Goal: Task Accomplishment & Management: Use online tool/utility

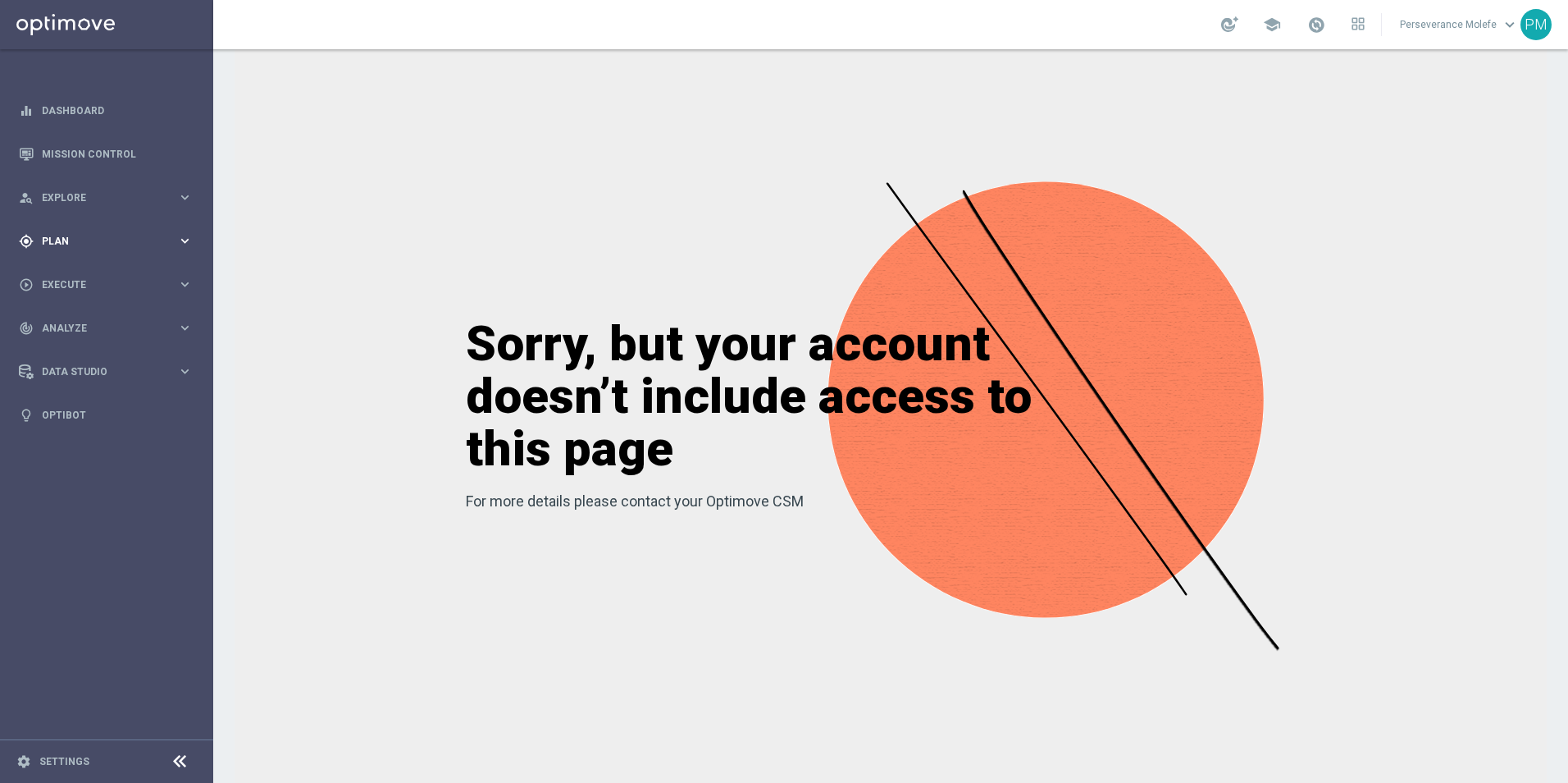
click at [46, 237] on span "Plan" at bounding box center [109, 241] width 136 height 10
click at [70, 322] on span "Templates" at bounding box center [102, 324] width 117 height 10
click at [67, 350] on link "Optimail" at bounding box center [110, 348] width 120 height 13
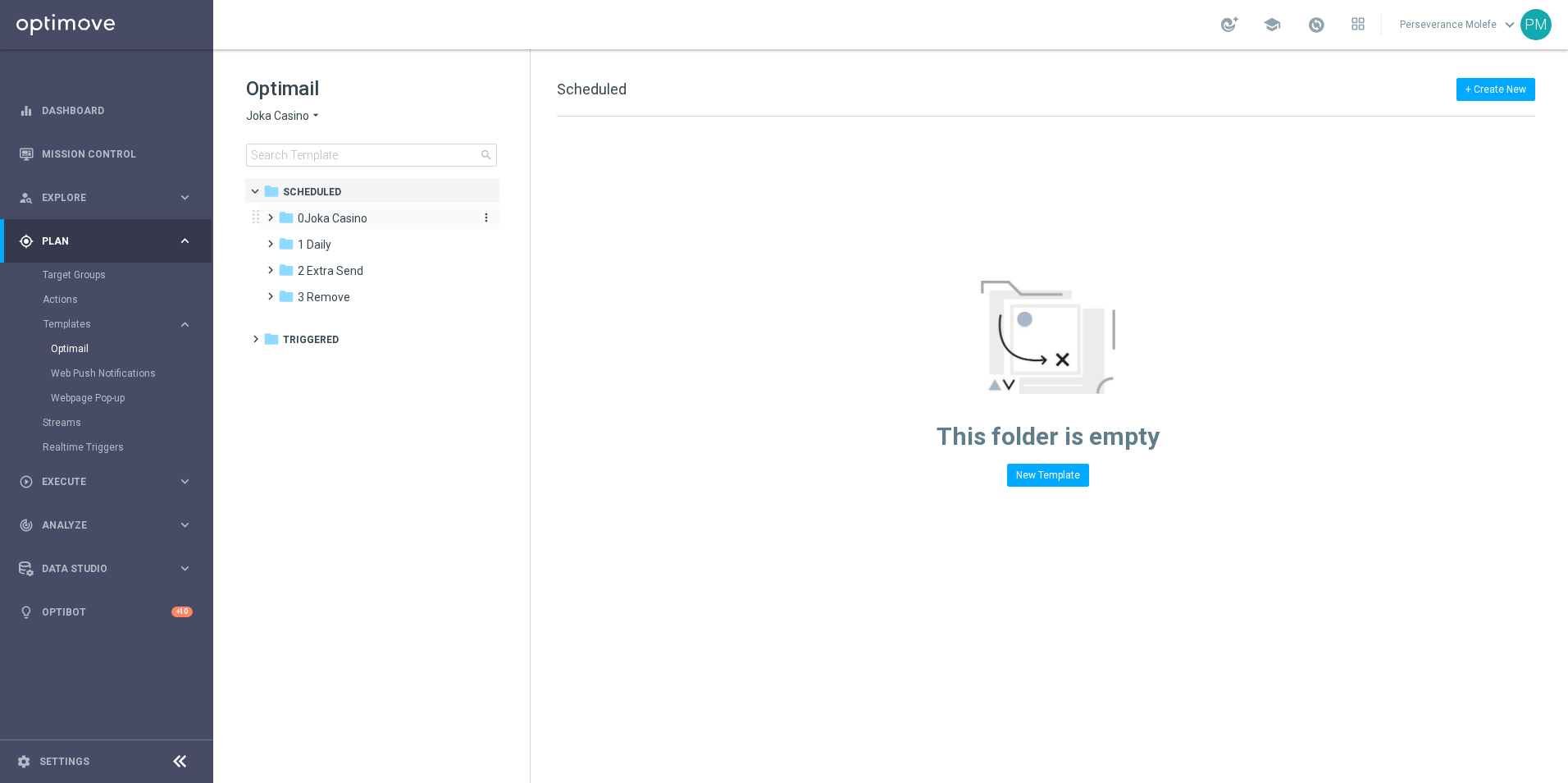
click at [347, 221] on span "0Joka Casino" at bounding box center [332, 218] width 69 height 15
click at [354, 245] on div "folder 1- Daily" at bounding box center [382, 245] width 174 height 19
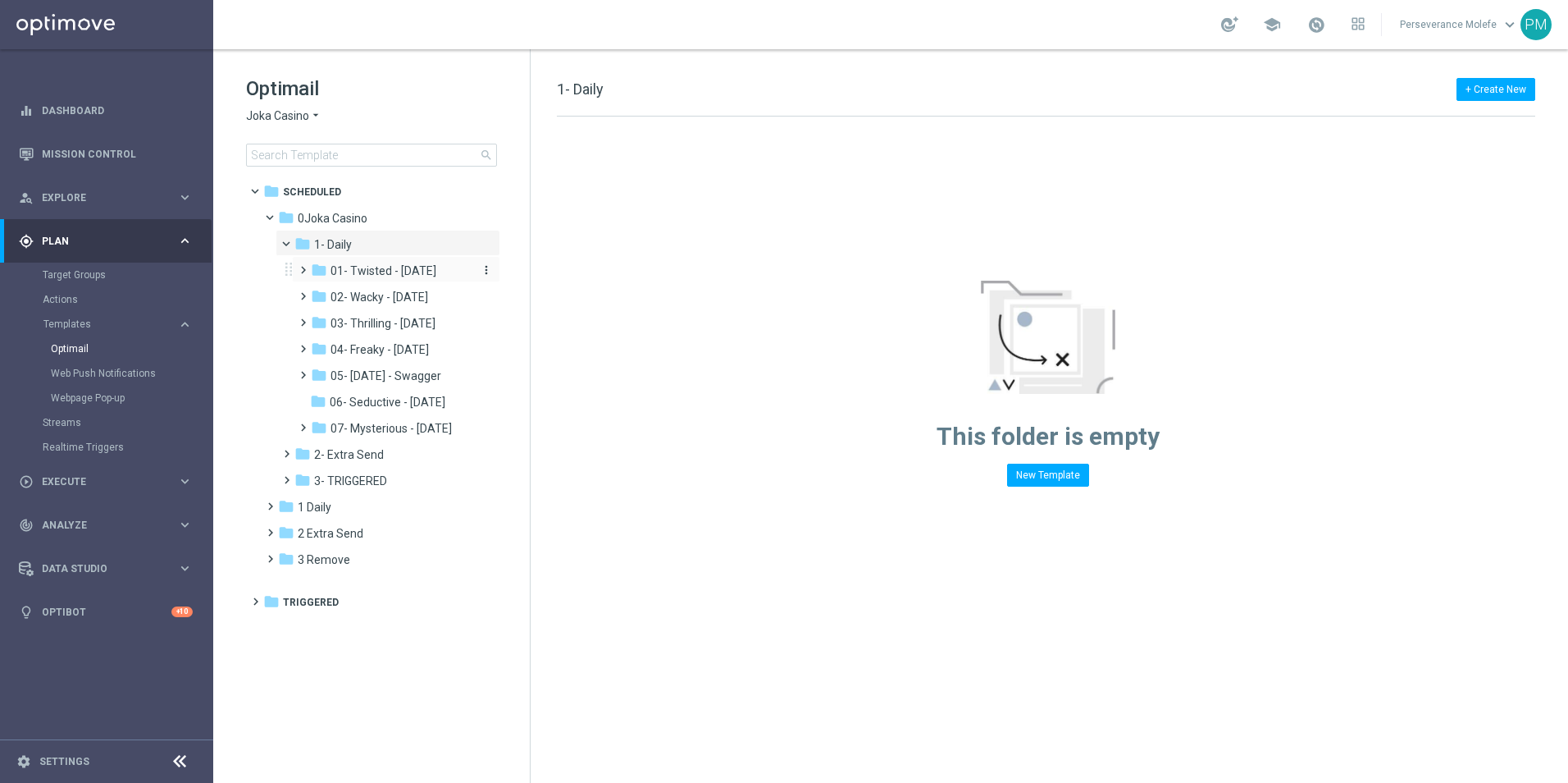
click at [396, 276] on span "01- Twisted - [DATE]" at bounding box center [384, 271] width 106 height 15
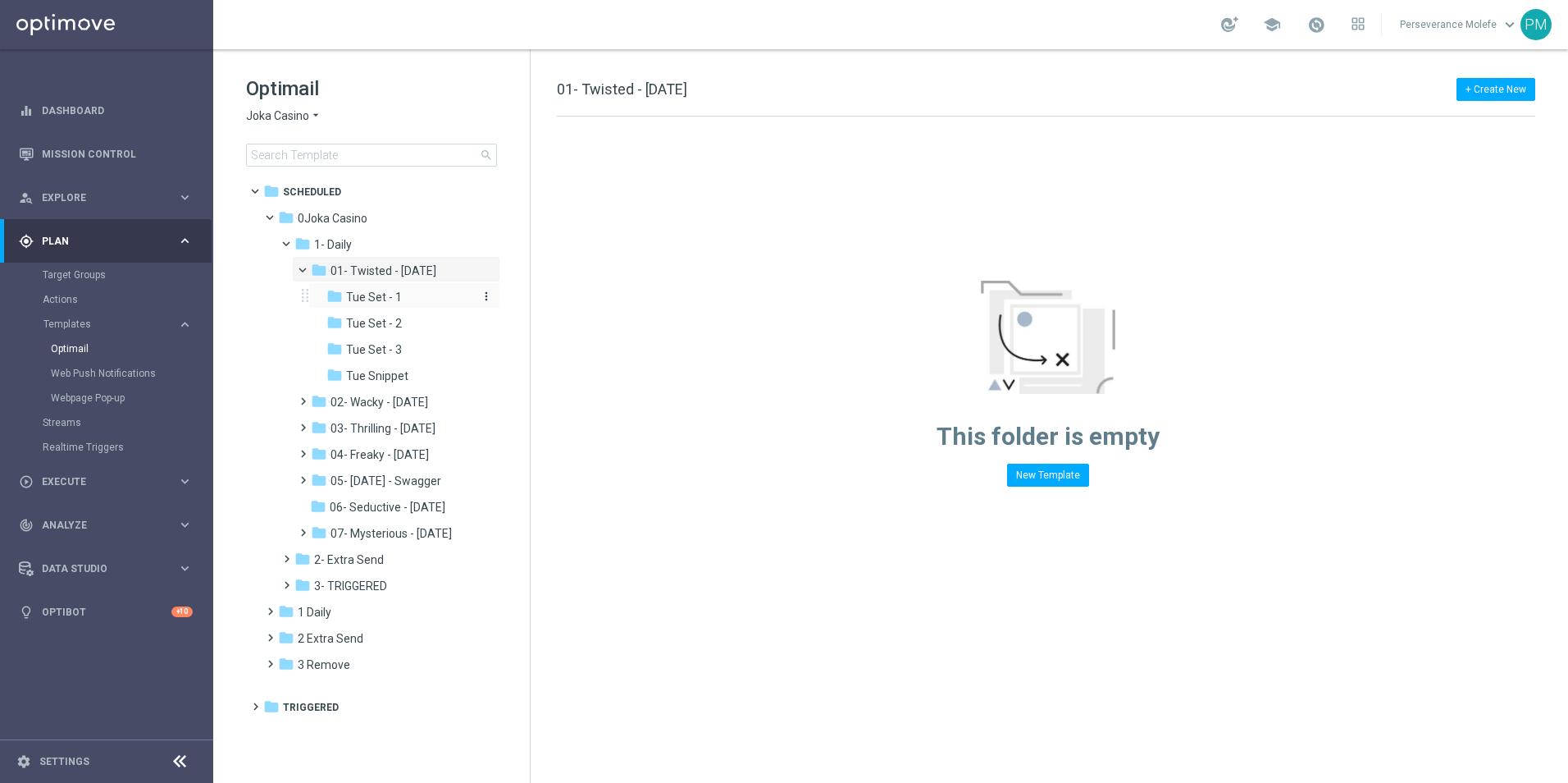
click at [438, 302] on div "folder Tue Set - 1" at bounding box center [399, 296] width 148 height 19
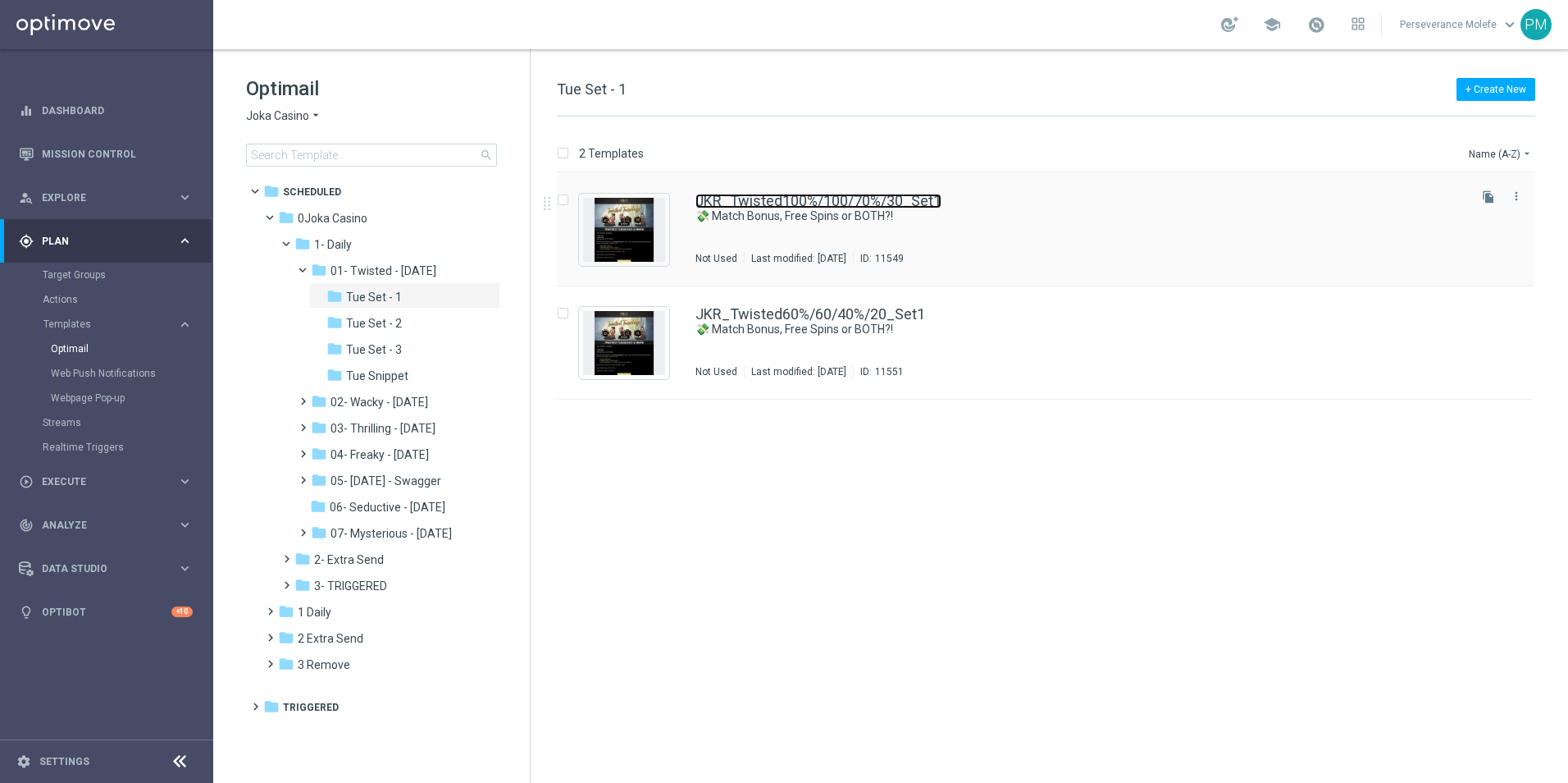
click at [764, 203] on link "JKR_Twisted100%/100/70%/30_Set1" at bounding box center [819, 200] width 246 height 15
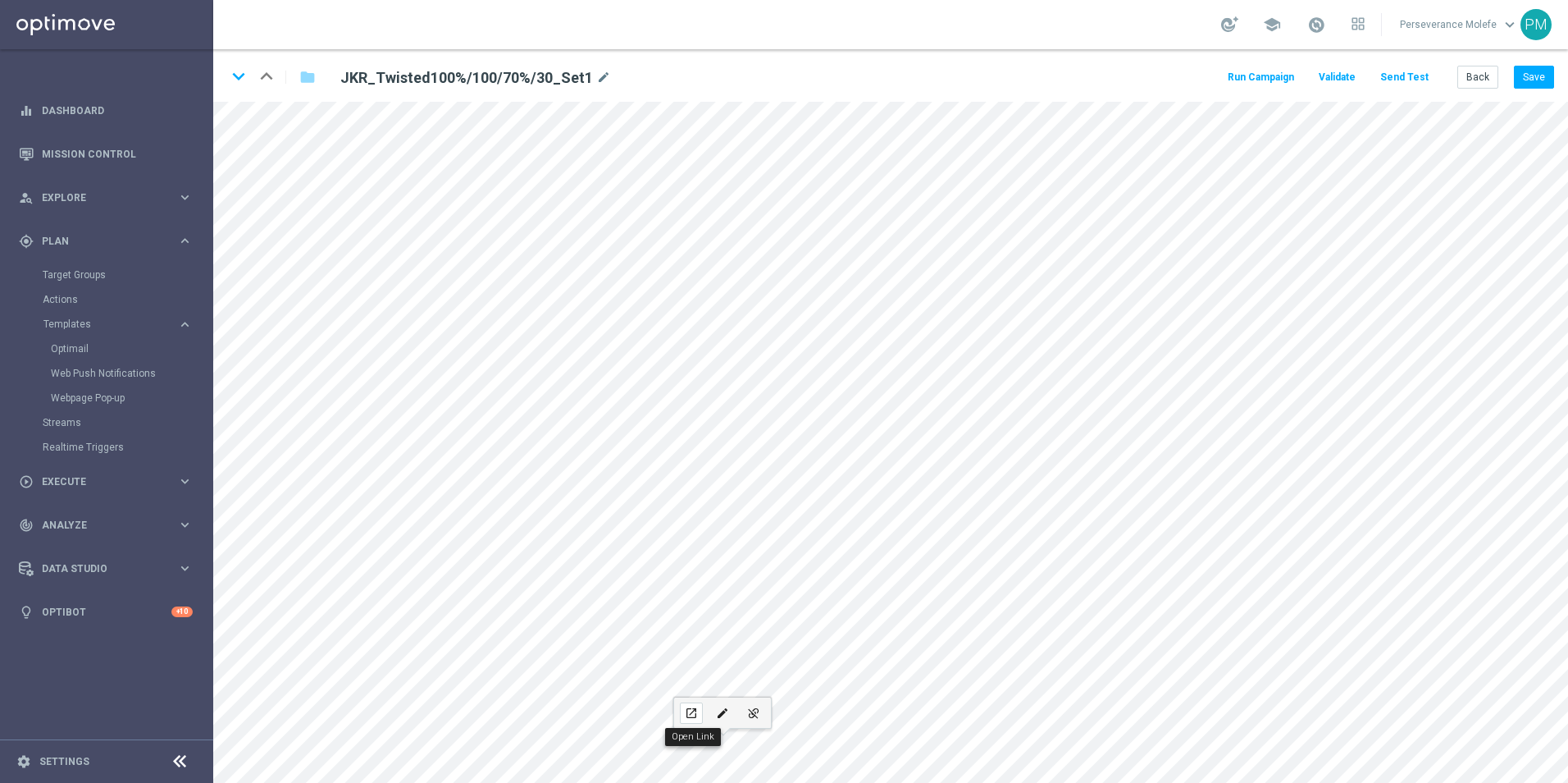
click at [682, 700] on button "open_in_new" at bounding box center [691, 712] width 31 height 31
